Goal: Book appointment/travel/reservation

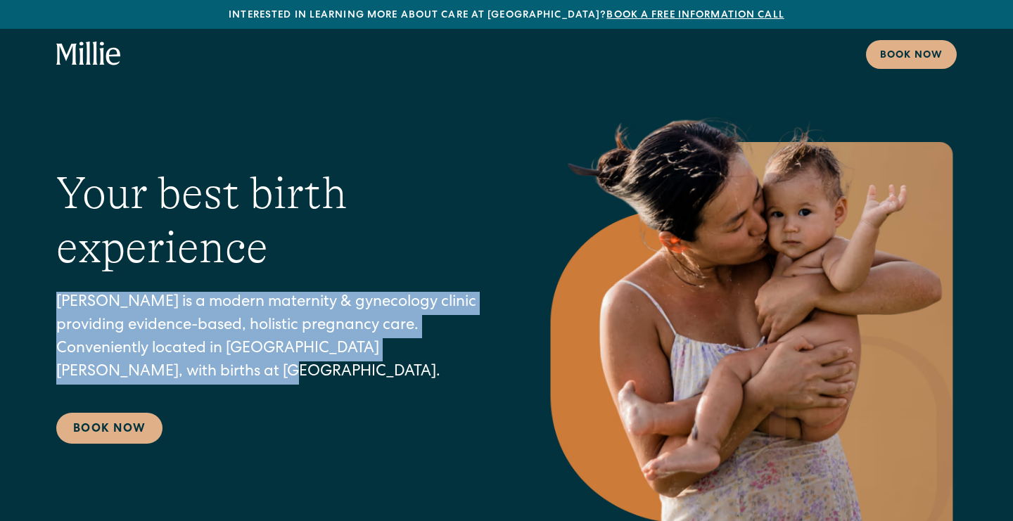
drag, startPoint x: 59, startPoint y: 302, endPoint x: 226, endPoint y: 383, distance: 185.3
click at [226, 383] on p "Millie is a modern maternity & gynecology clinic providing evidence-based, holi…" at bounding box center [272, 338] width 433 height 93
copy p "Millie is a modern maternity & gynecology clinic providing evidence-based, holi…"
click at [127, 423] on link "Book Now" at bounding box center [109, 428] width 106 height 31
click at [385, 89] on section "Your best birth experience Millie is a modern maternity & gynecology clinic pro…" at bounding box center [506, 302] width 1013 height 605
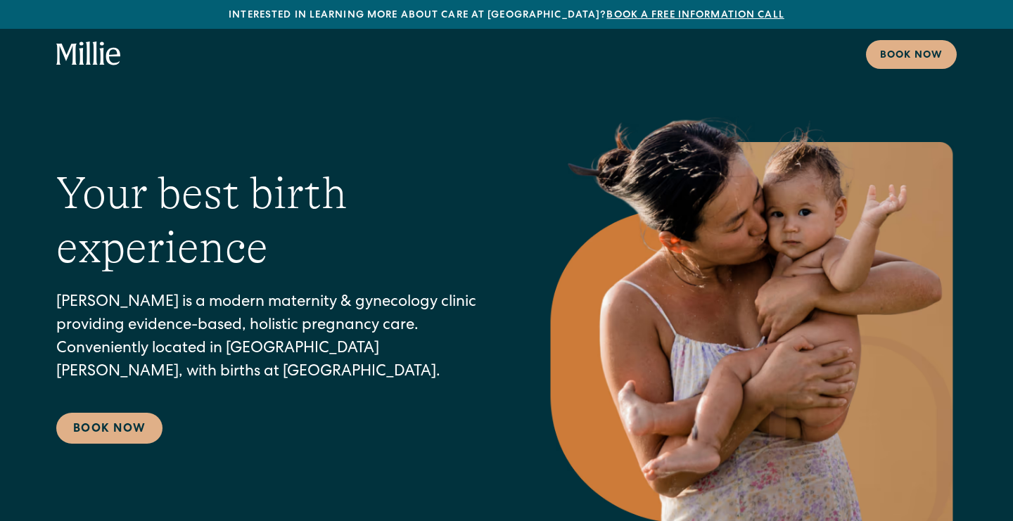
click at [632, 13] on link "Book a free information call" at bounding box center [694, 16] width 177 height 10
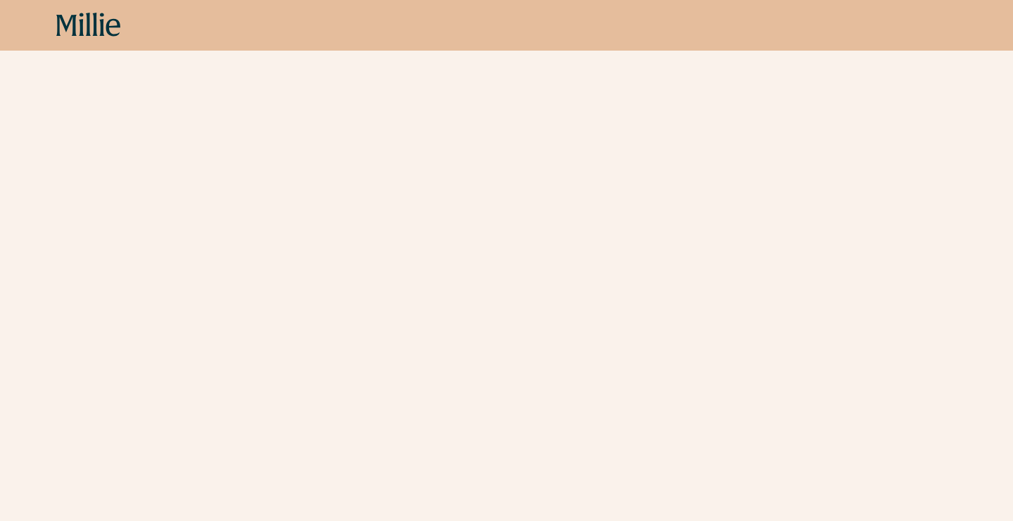
scroll to position [527, 0]
